Goal: Navigation & Orientation: Go to known website

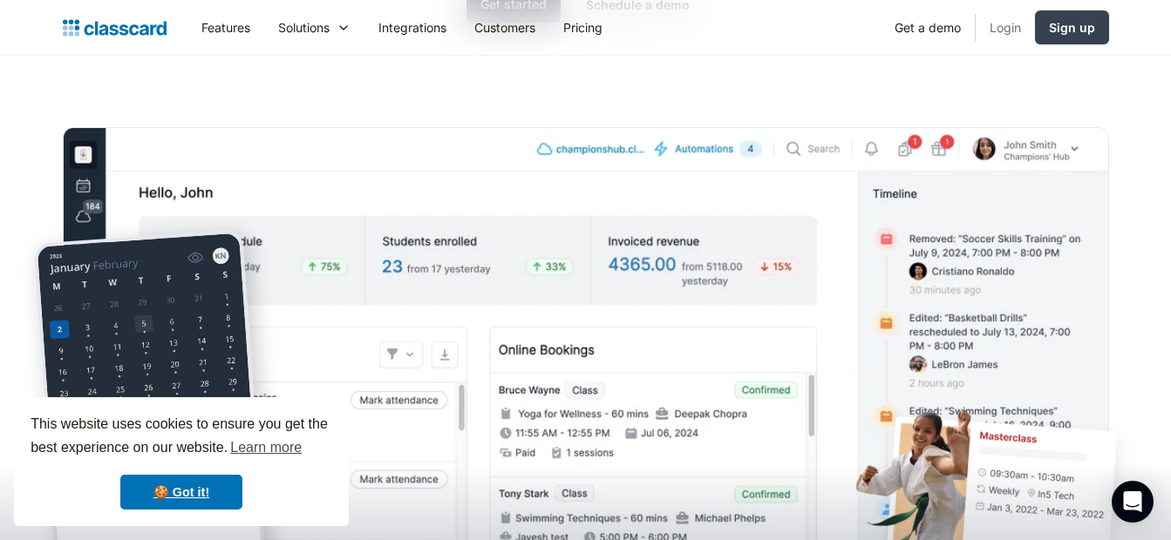
click at [1001, 26] on link "Login" at bounding box center [1004, 27] width 59 height 39
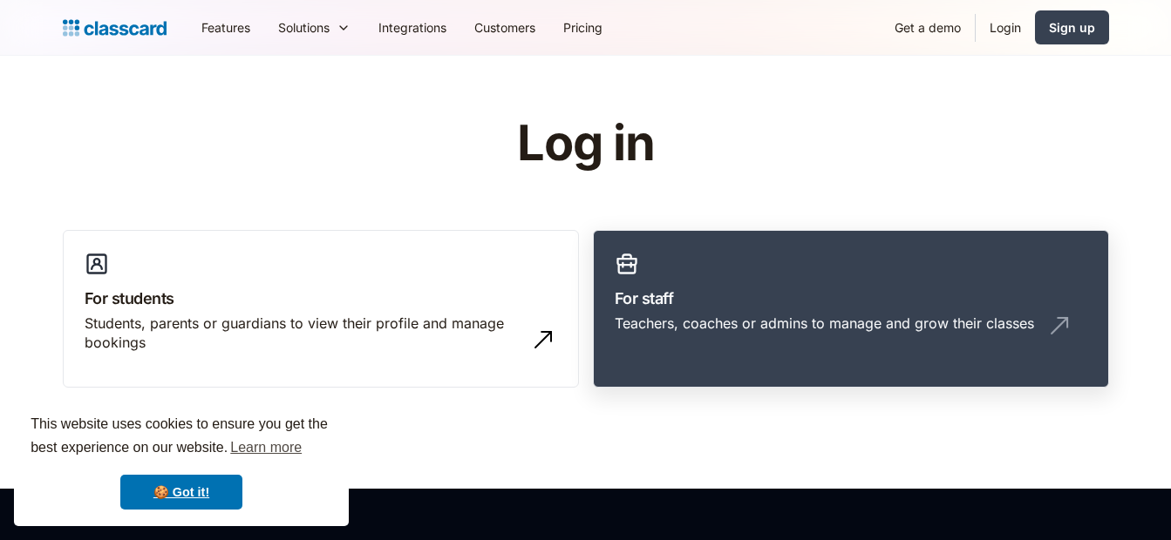
click at [851, 352] on link "For staff Teachers, coaches or admins to manage and grow their classes" at bounding box center [851, 309] width 516 height 159
